Goal: Navigation & Orientation: Find specific page/section

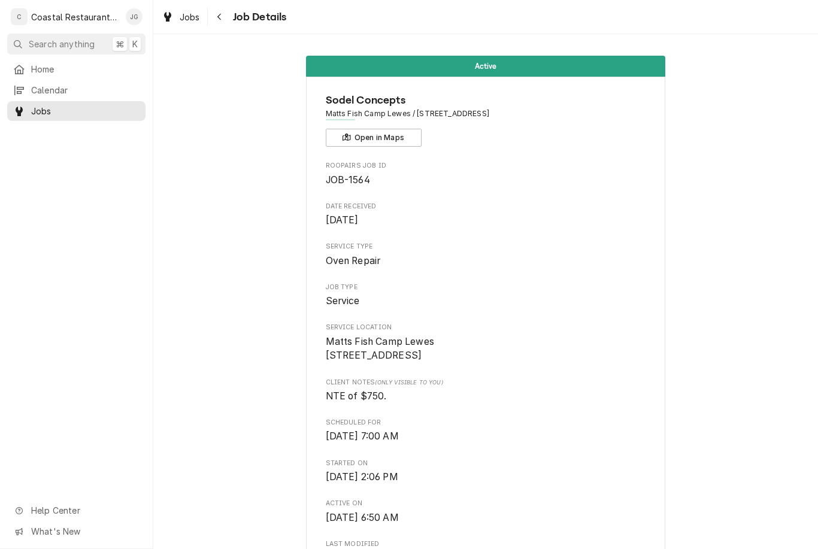
scroll to position [694, 0]
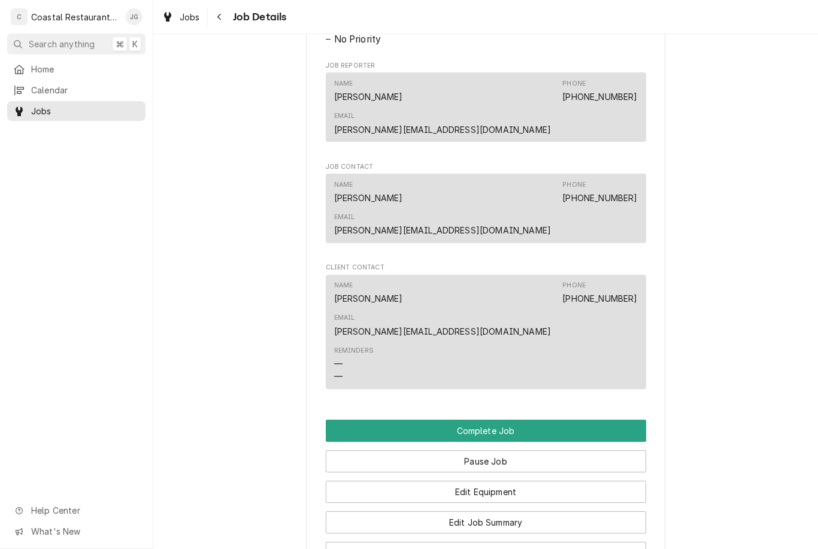
click at [54, 69] on span "Home" at bounding box center [85, 69] width 108 height 13
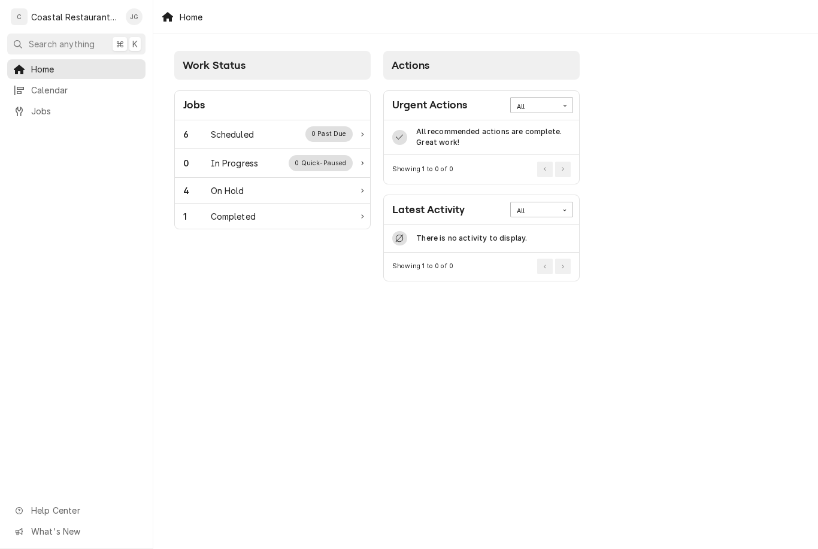
click at [225, 141] on div "6 Scheduled 0 Past Due" at bounding box center [267, 134] width 169 height 16
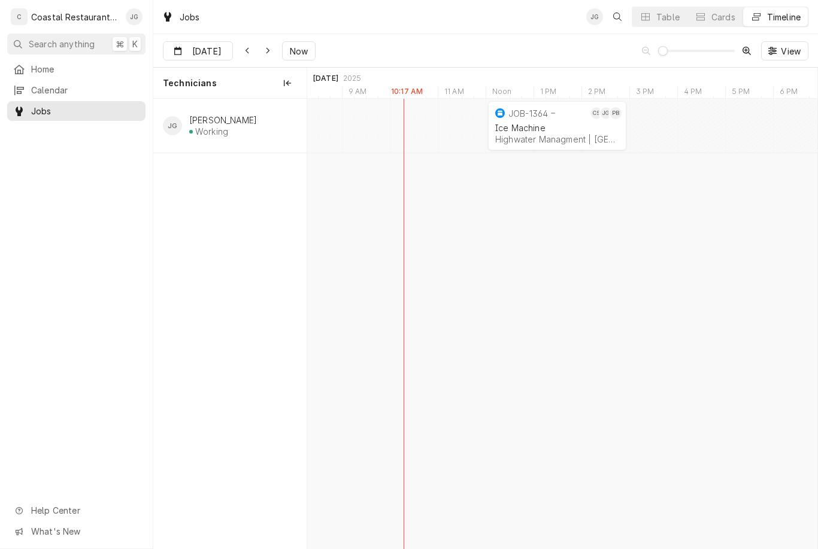
scroll to position [0, 10285]
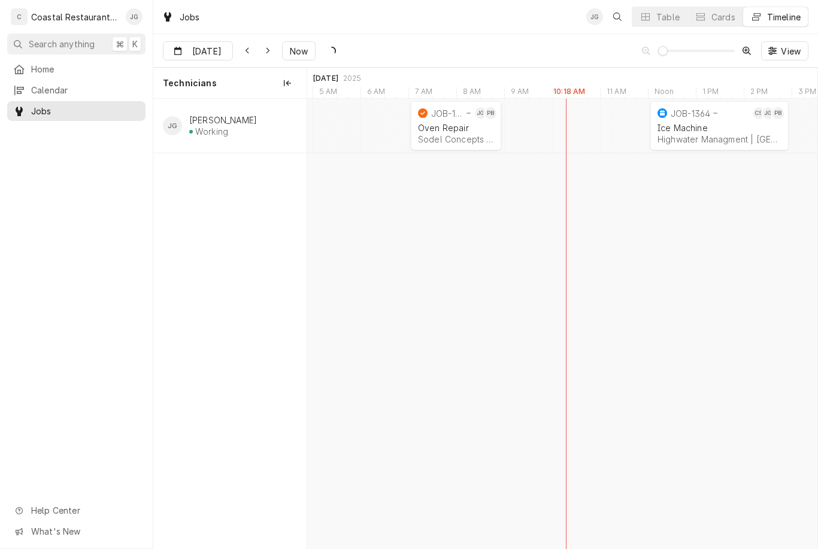
click at [469, 124] on div "Oven Repair" at bounding box center [456, 128] width 76 height 10
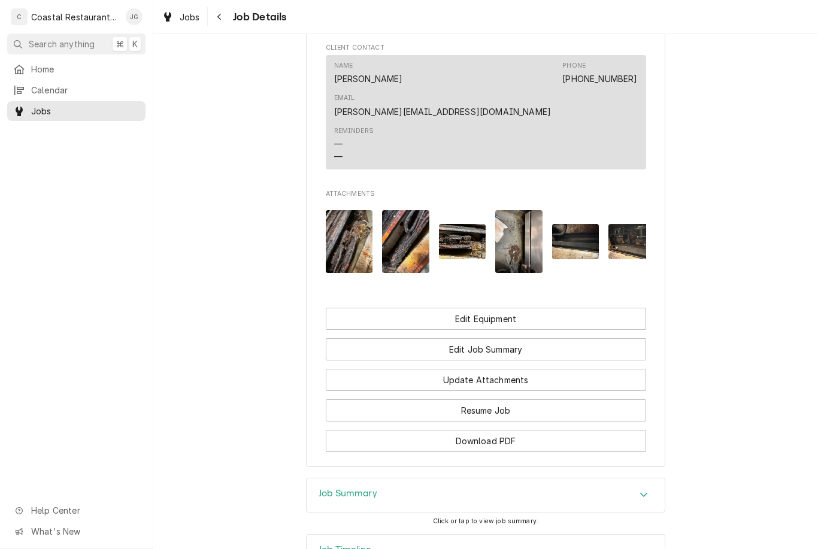
scroll to position [913, 0]
